Goal: Task Accomplishment & Management: Use online tool/utility

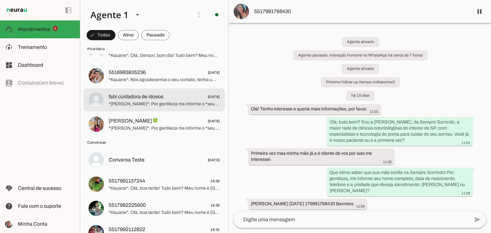
scroll to position [32, 0]
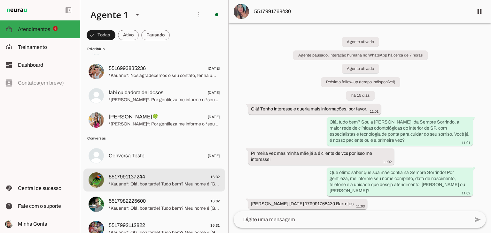
click at [142, 185] on span "*Kauane*: Olá, boa tarde! Tudo bem? Meu nome é [GEOGRAPHIC_DATA], sou Represent…" at bounding box center [164, 184] width 111 height 6
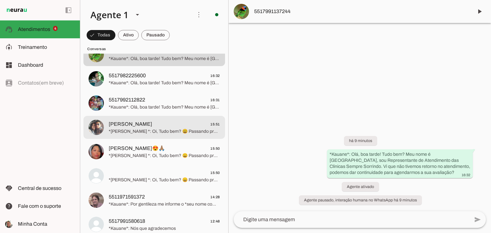
scroll to position [160, 0]
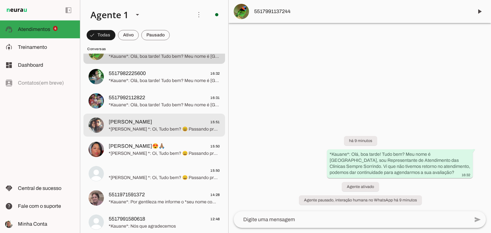
click at [136, 131] on span "*[PERSON_NAME] *: Oi, Tudo bem? 😄 Passando pra confirmar sua consulta com a gen…" at bounding box center [164, 129] width 111 height 6
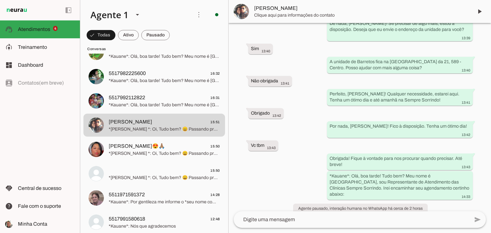
scroll to position [550, 0]
